Goal: Transaction & Acquisition: Purchase product/service

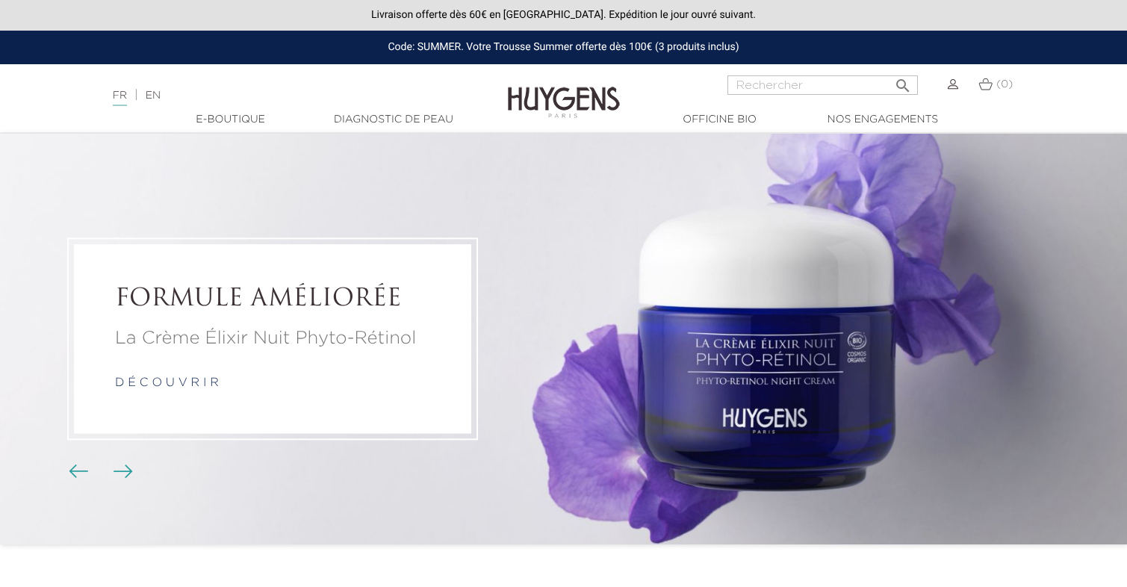
click at [591, 99] on img at bounding box center [564, 91] width 112 height 57
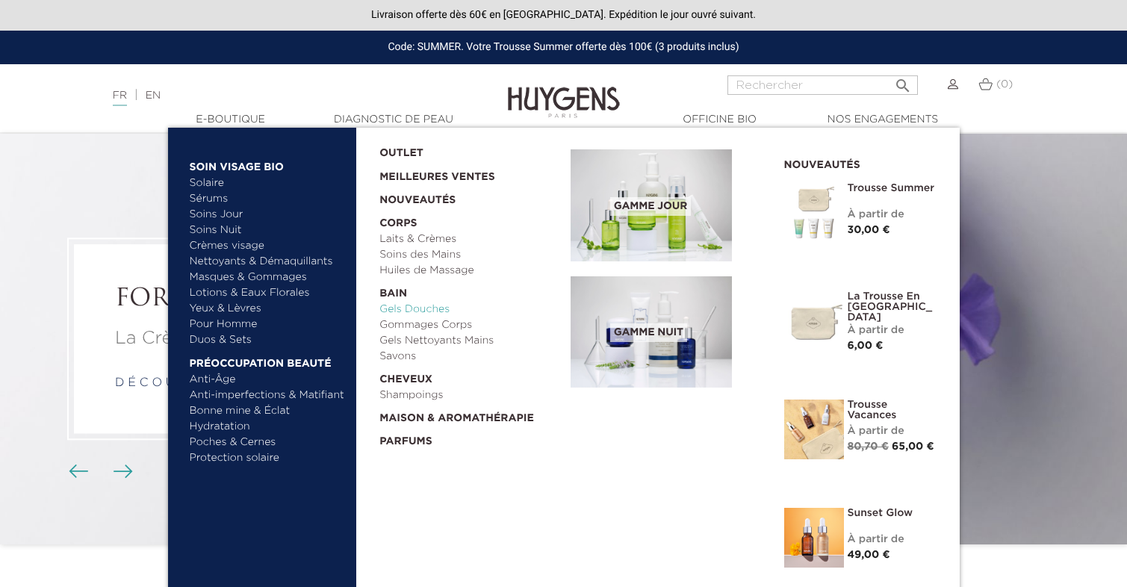
click at [408, 308] on link "Gels Douches" at bounding box center [469, 310] width 181 height 16
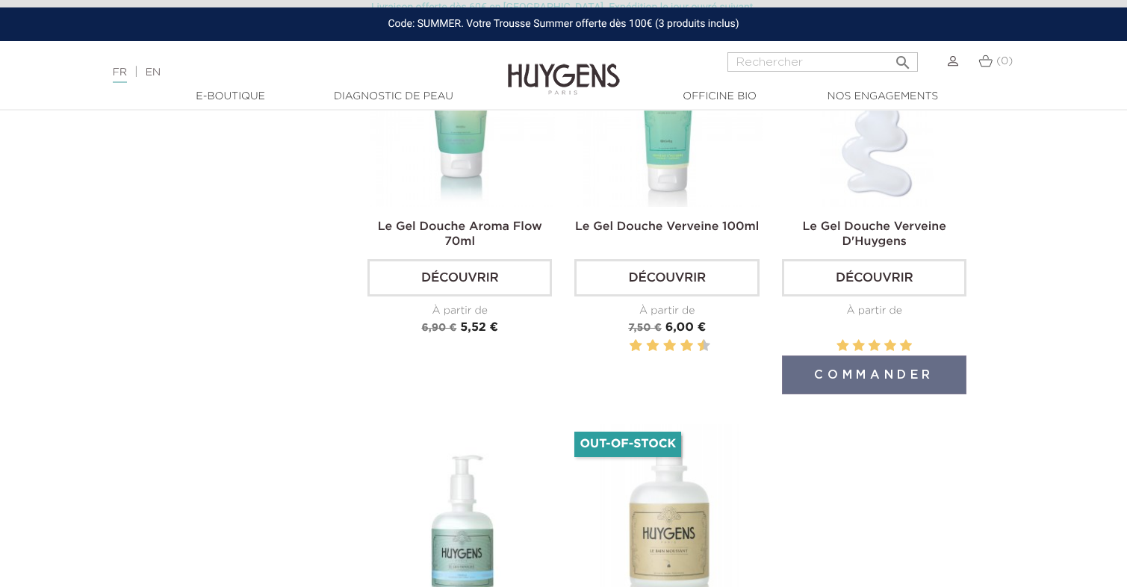
scroll to position [629, 0]
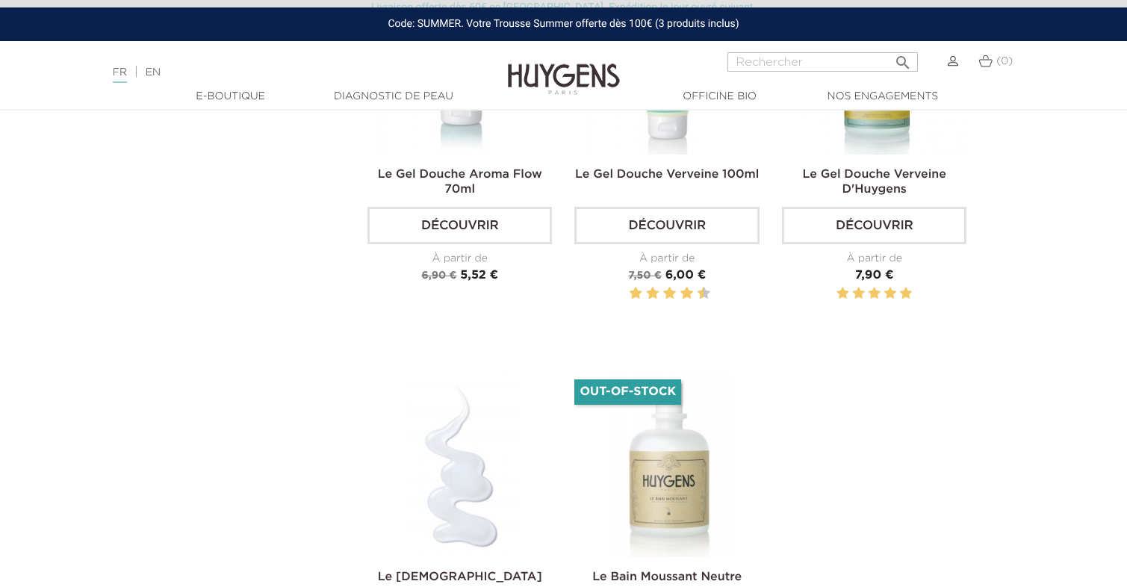
click at [467, 511] on img at bounding box center [462, 464] width 184 height 184
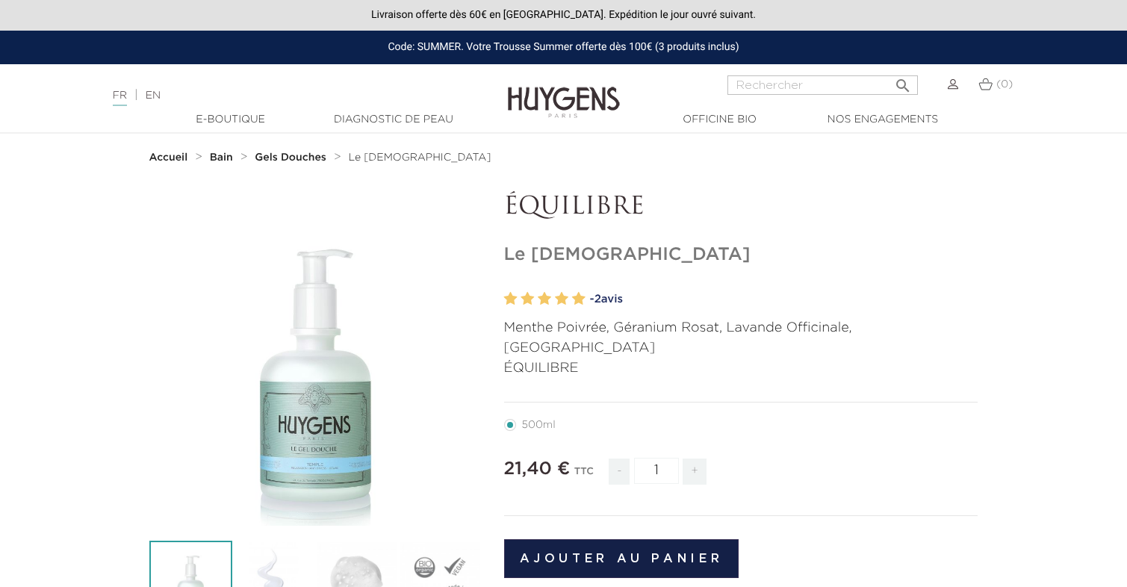
click at [590, 101] on img at bounding box center [564, 91] width 112 height 57
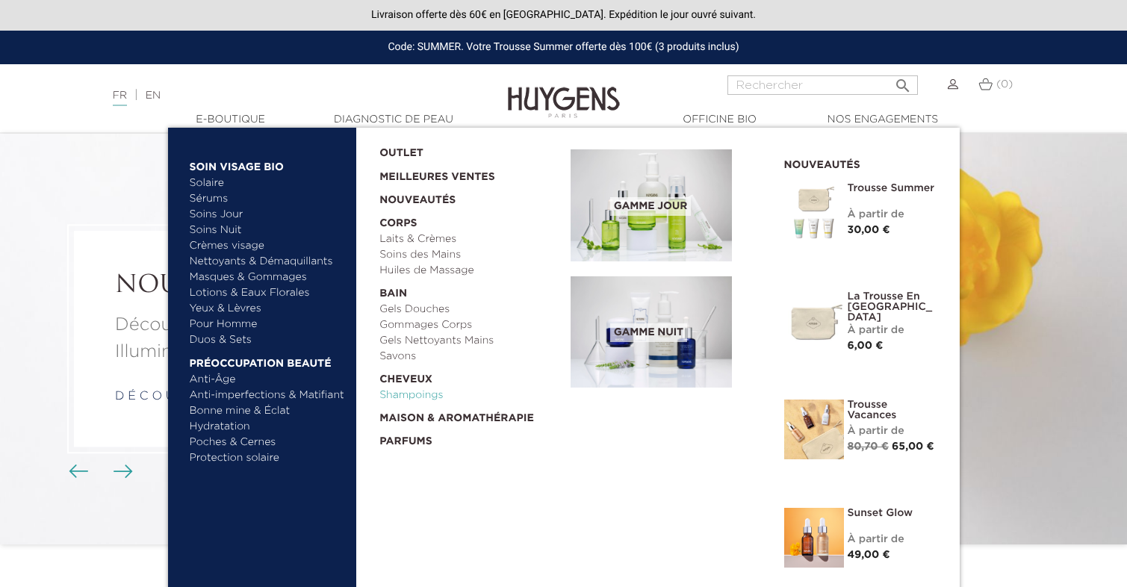
click at [429, 391] on link "Shampoings" at bounding box center [469, 396] width 181 height 16
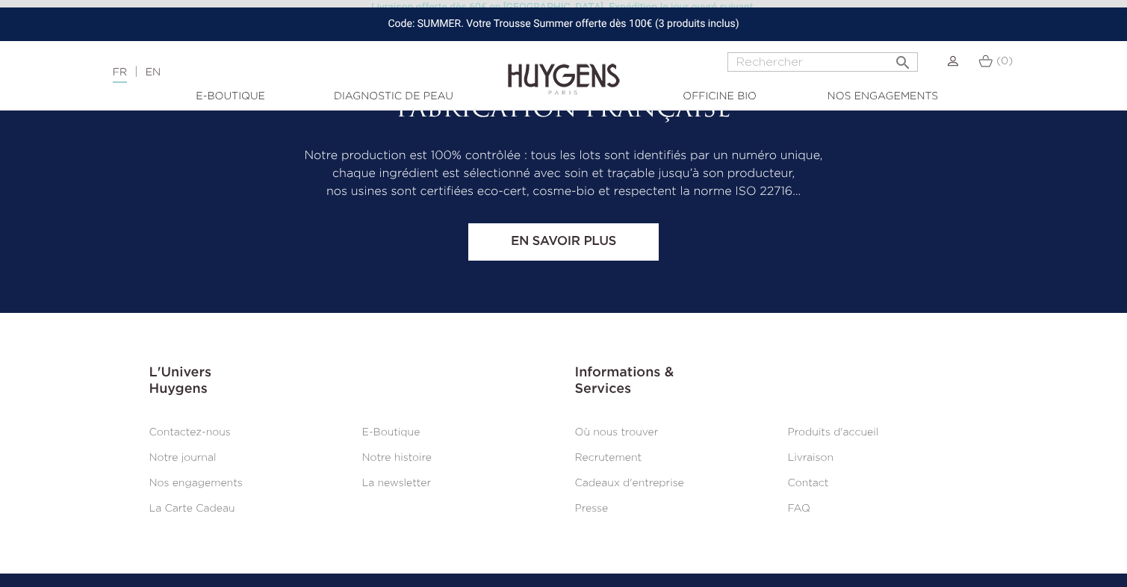
scroll to position [1693, 0]
